Goal: Navigation & Orientation: Find specific page/section

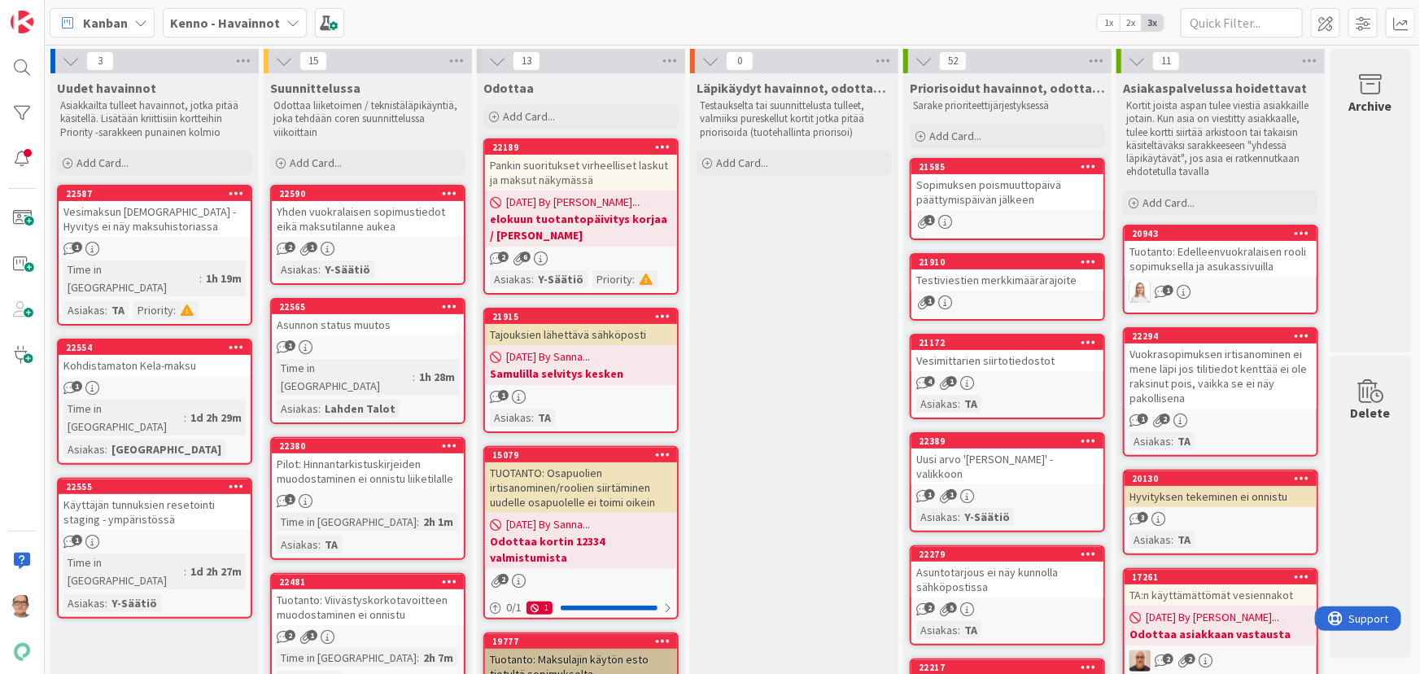
click at [278, 20] on div "Kenno - Havainnot" at bounding box center [235, 22] width 144 height 29
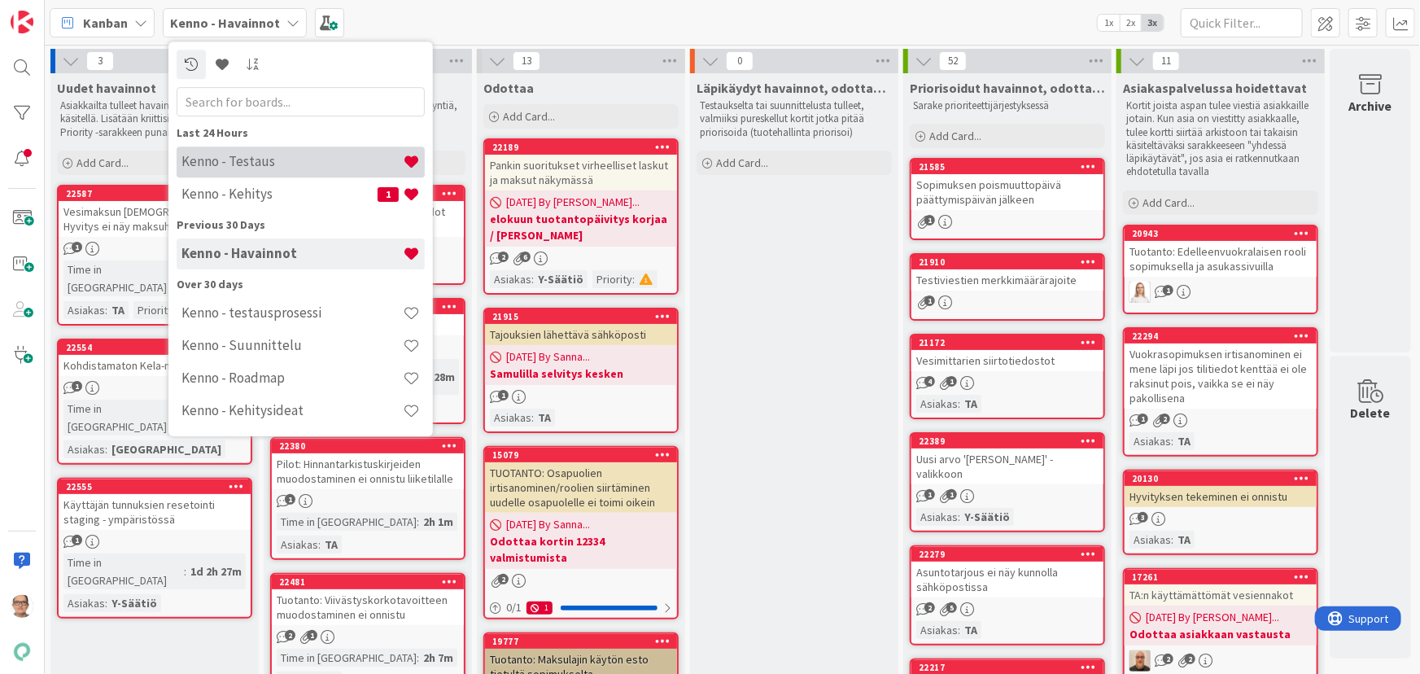
click at [270, 164] on h4 "Kenno - Testaus" at bounding box center [291, 161] width 221 height 16
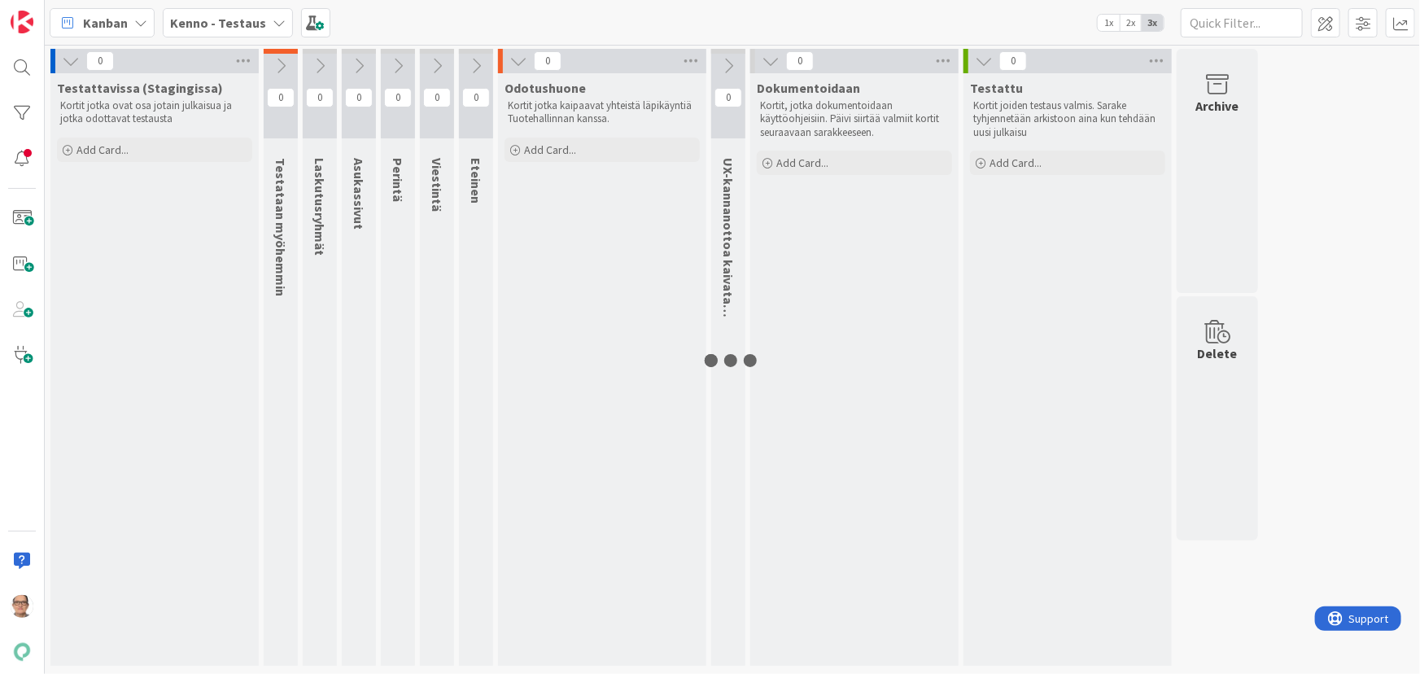
click at [273, 24] on icon at bounding box center [279, 22] width 13 height 13
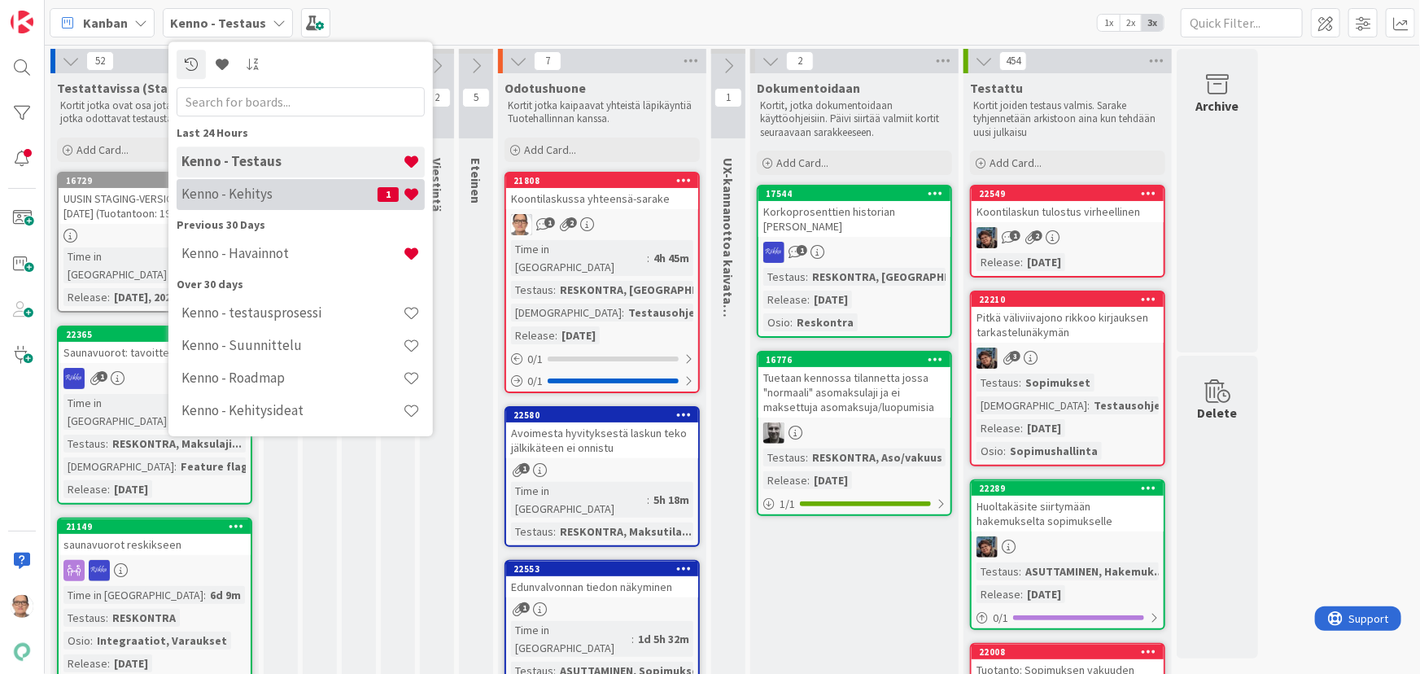
click at [268, 190] on h4 "Kenno - Kehitys" at bounding box center [279, 194] width 196 height 16
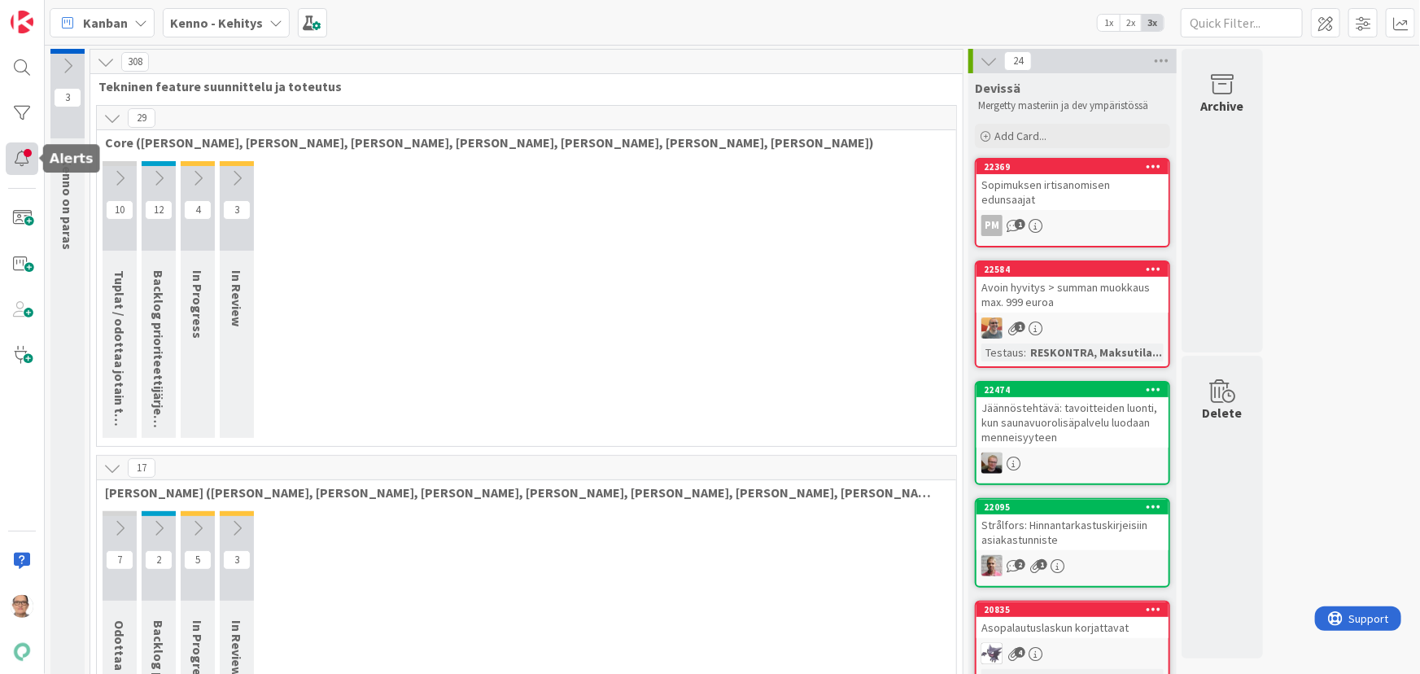
click at [19, 155] on div at bounding box center [22, 158] width 33 height 33
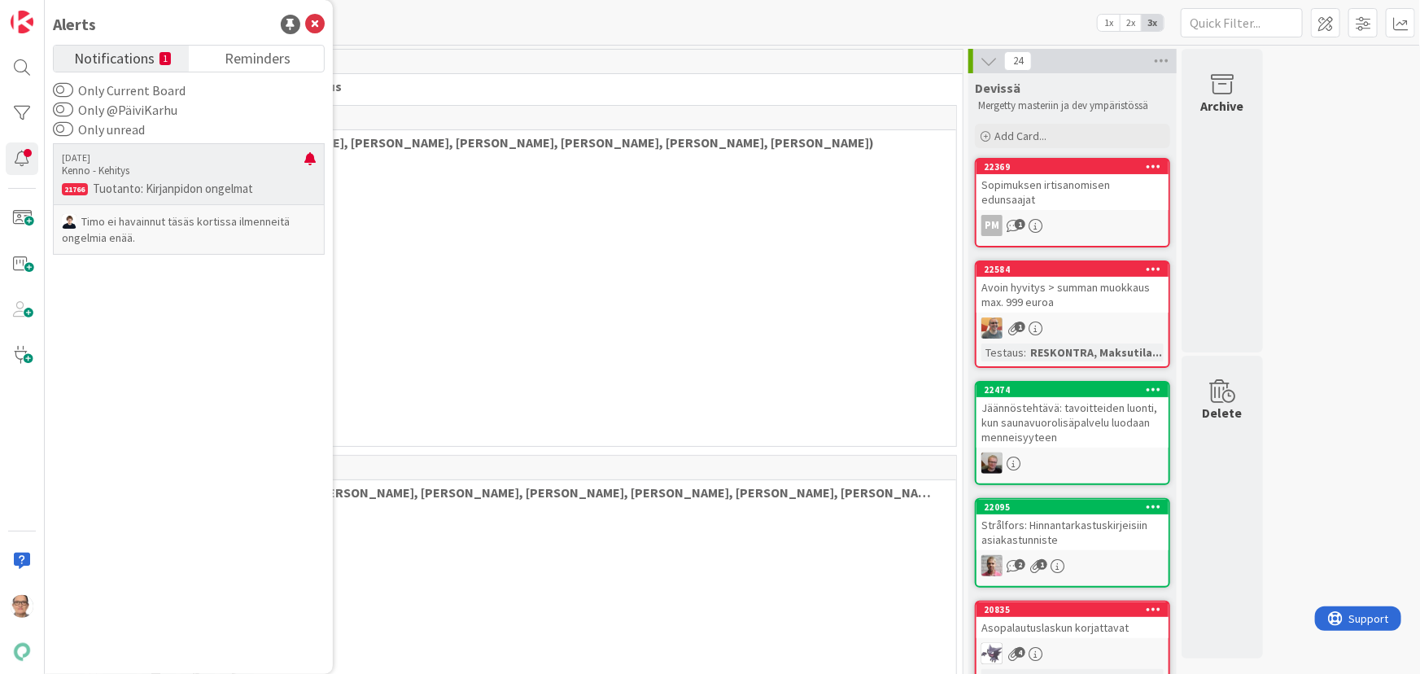
click at [161, 176] on p "Kenno - Kehitys" at bounding box center [183, 171] width 242 height 15
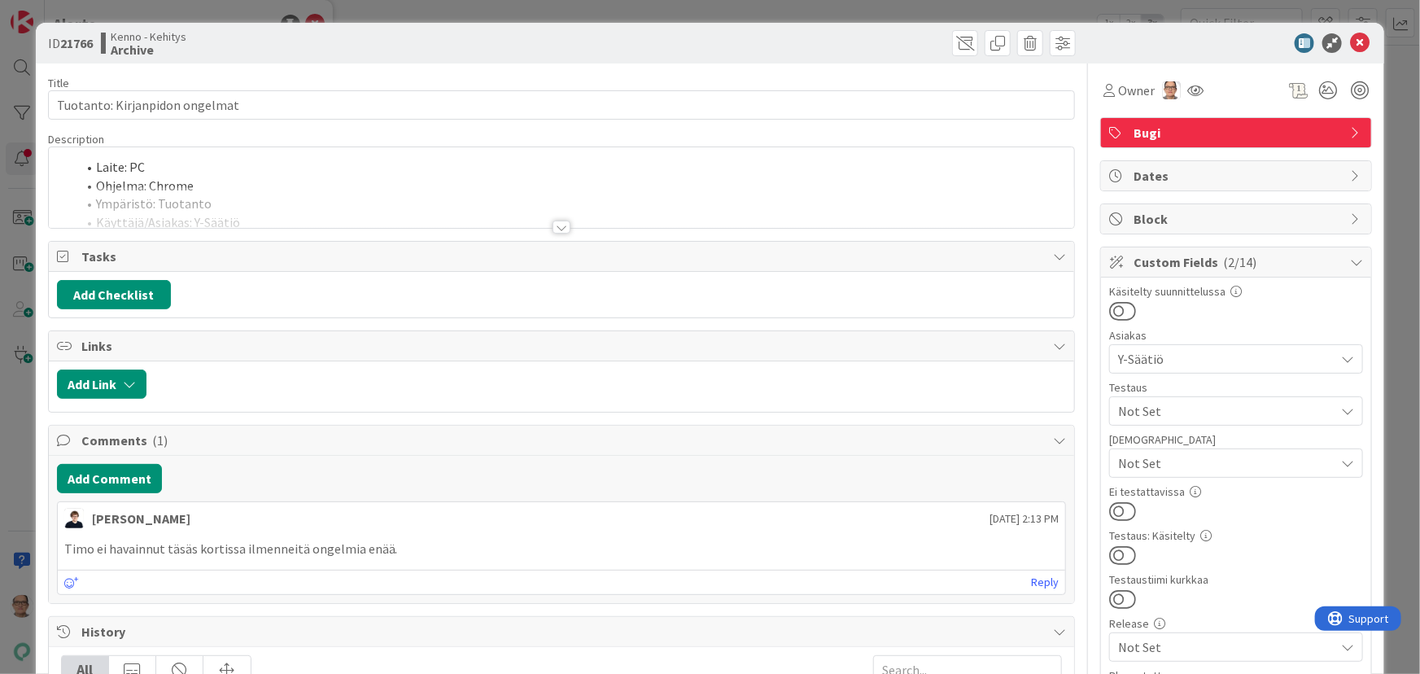
click at [555, 225] on div at bounding box center [561, 226] width 18 height 13
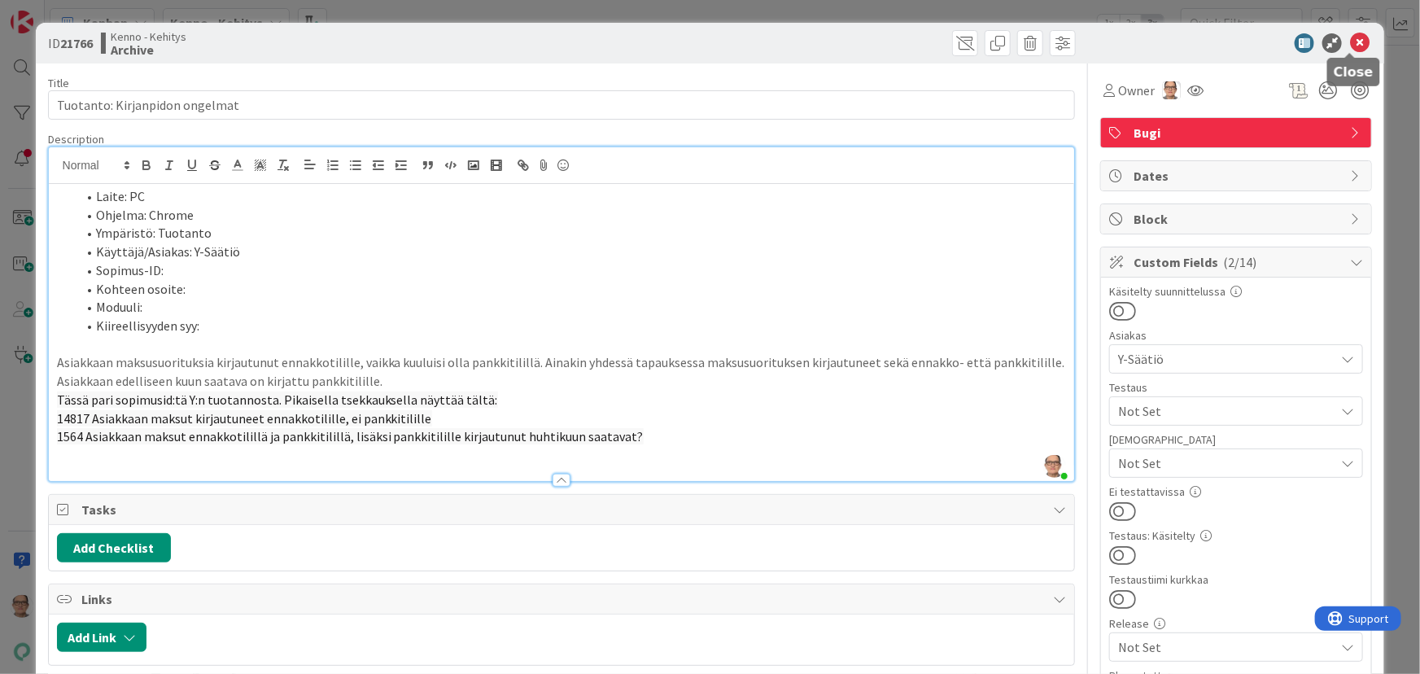
click at [1350, 39] on icon at bounding box center [1360, 43] width 20 height 20
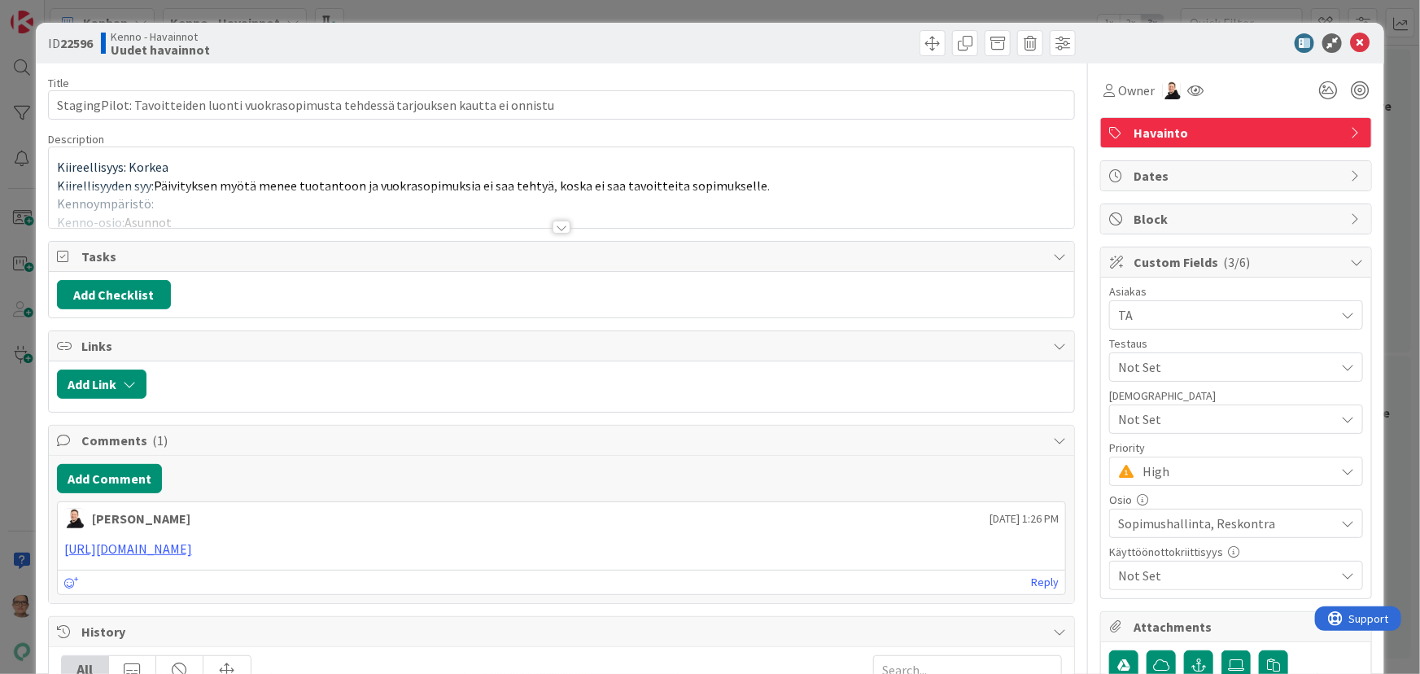
click at [560, 225] on div at bounding box center [561, 226] width 18 height 13
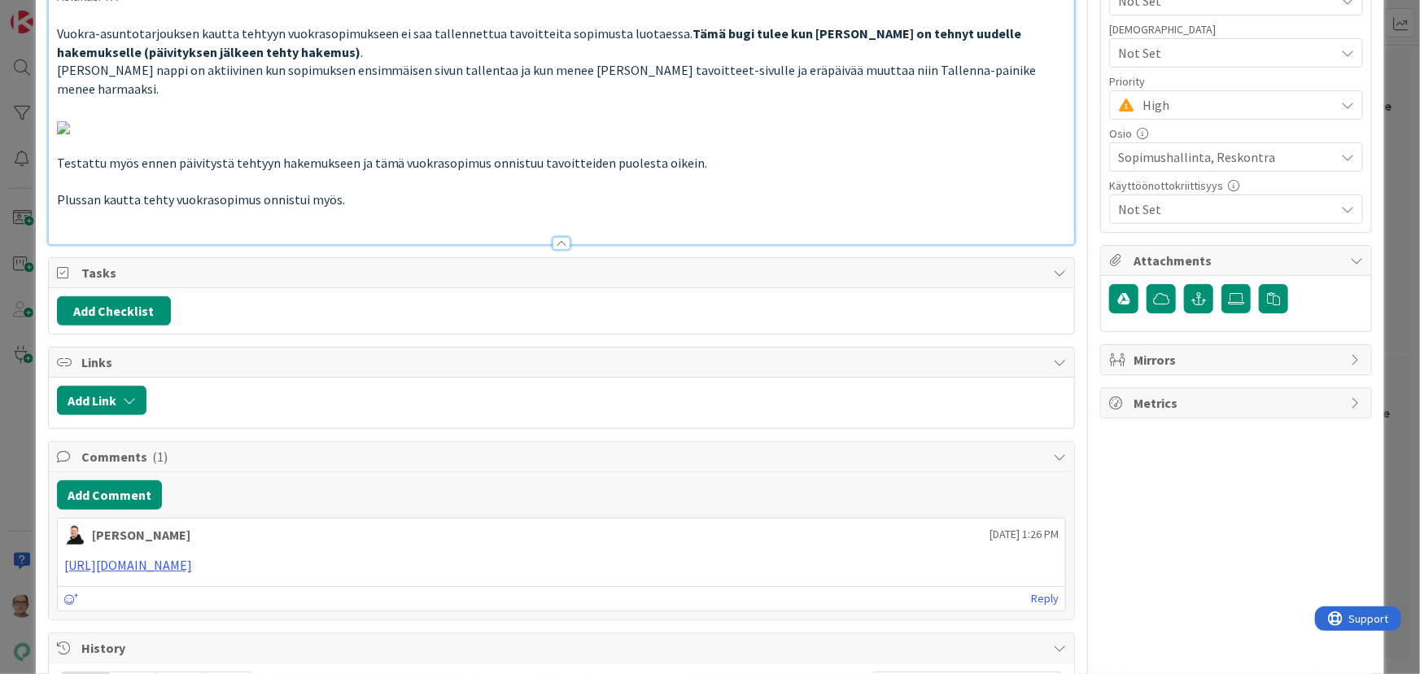
scroll to position [443, 0]
